Goal: Task Accomplishment & Management: Use online tool/utility

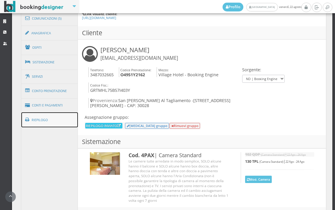
click at [56, 123] on link "Riepilogo" at bounding box center [49, 119] width 57 height 15
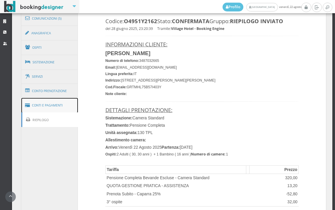
click at [62, 103] on link "Conti e Pagamenti" at bounding box center [49, 105] width 57 height 15
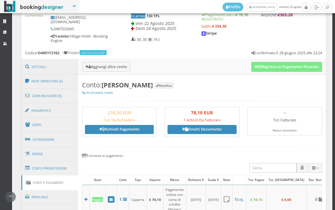
scroll to position [265, 0]
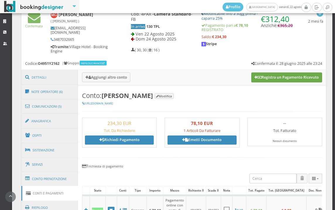
drag, startPoint x: 284, startPoint y: 77, endPoint x: 275, endPoint y: 81, distance: 9.7
click at [284, 77] on button "Registra un Pagamento Ricevuto" at bounding box center [286, 77] width 71 height 10
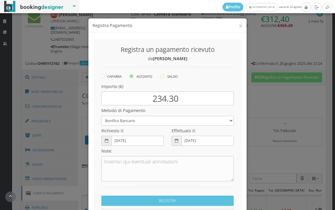
click at [160, 75] on icon at bounding box center [162, 76] width 4 height 4
radio input "true"
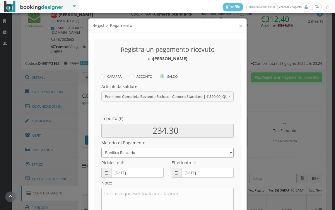
click at [125, 151] on select "Bonifico Bancario BONIFICO SUM UP Contanti Assegno Bancario Assegno Circolare V…" at bounding box center [167, 153] width 132 height 10
select select
click at [101, 148] on select "Bonifico Bancario BONIFICO SUM UP Contanti Assegno Bancario Assegno Circolare V…" at bounding box center [167, 153] width 132 height 10
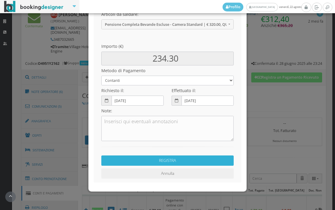
click at [170, 159] on button "REGISTRA" at bounding box center [167, 160] width 132 height 10
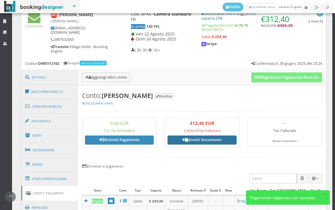
click at [203, 139] on link "Emetti Documento" at bounding box center [202, 139] width 69 height 9
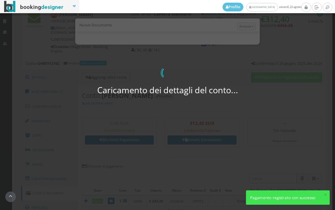
select select "Frattamaggiore"
select select "PF"
select select "SAN [PERSON_NAME] AL TAGLIAMENTO"
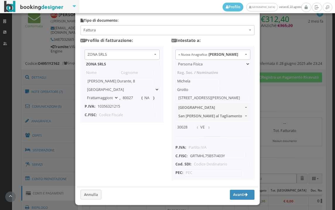
scroll to position [46, 0]
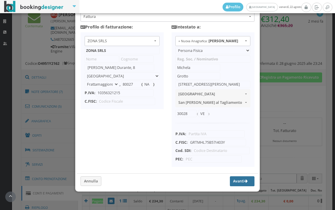
click at [234, 178] on button "Avanti" at bounding box center [242, 181] width 25 height 10
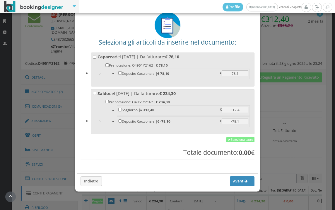
scroll to position [33, 0]
click at [237, 139] on link "Seleziona tutto" at bounding box center [240, 139] width 28 height 5
checkbox input "true"
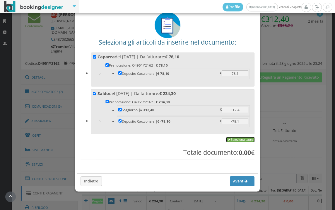
checkbox input "true"
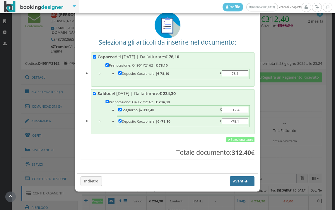
click at [230, 183] on button "Avanti" at bounding box center [242, 181] width 25 height 10
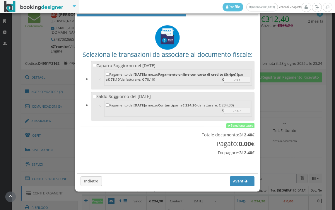
scroll to position [19, 0]
click at [237, 123] on link "Seleziona tutto" at bounding box center [240, 125] width 28 height 5
checkbox input "true"
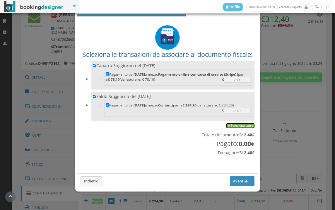
checkbox input "true"
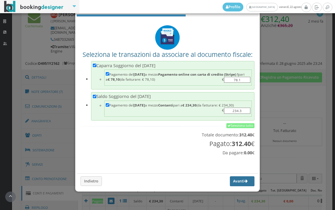
click at [232, 180] on button "Avanti" at bounding box center [242, 181] width 25 height 10
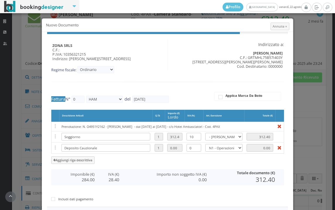
type input "505"
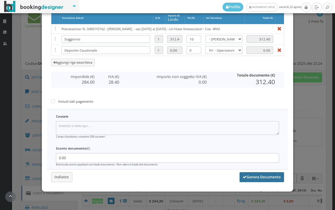
click at [252, 179] on button "Genera Documento" at bounding box center [262, 177] width 45 height 10
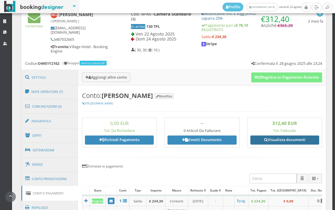
click at [281, 139] on link "Visualizza documenti" at bounding box center [285, 139] width 69 height 9
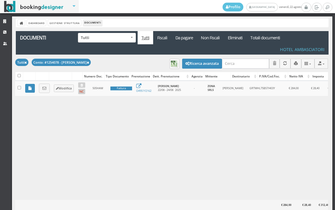
click at [44, 88] on icon at bounding box center [44, 88] width 4 height 4
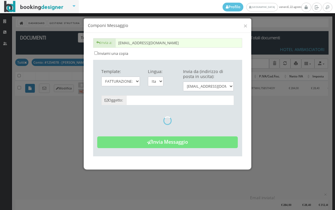
type input "Copia di cortesia: Fattura da ZONA SRLS - n. 505HAM del 22/08/2025"
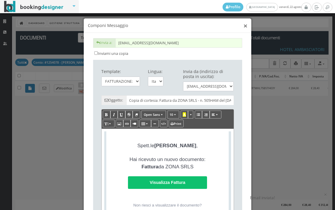
click at [243, 27] on button "×" at bounding box center [245, 25] width 4 height 7
